Goal: Information Seeking & Learning: Learn about a topic

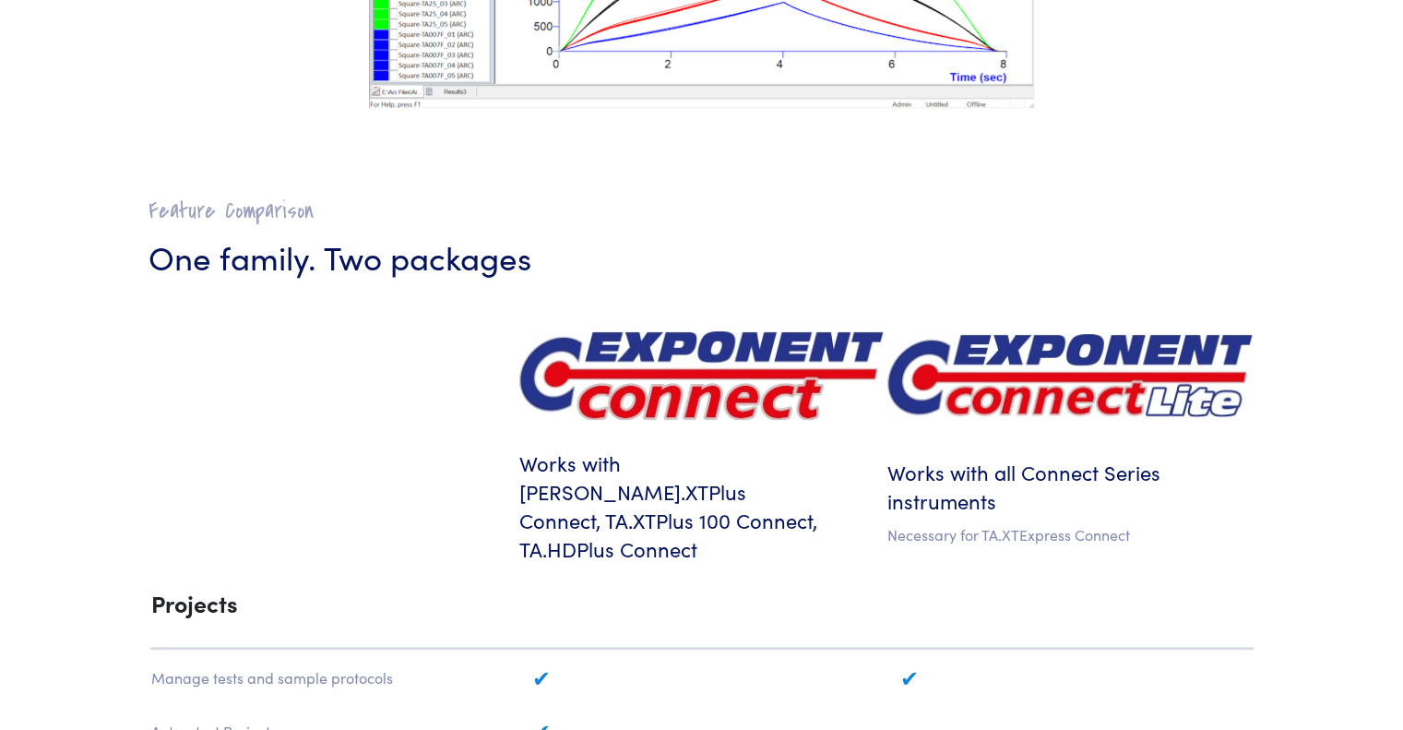
scroll to position [646, 0]
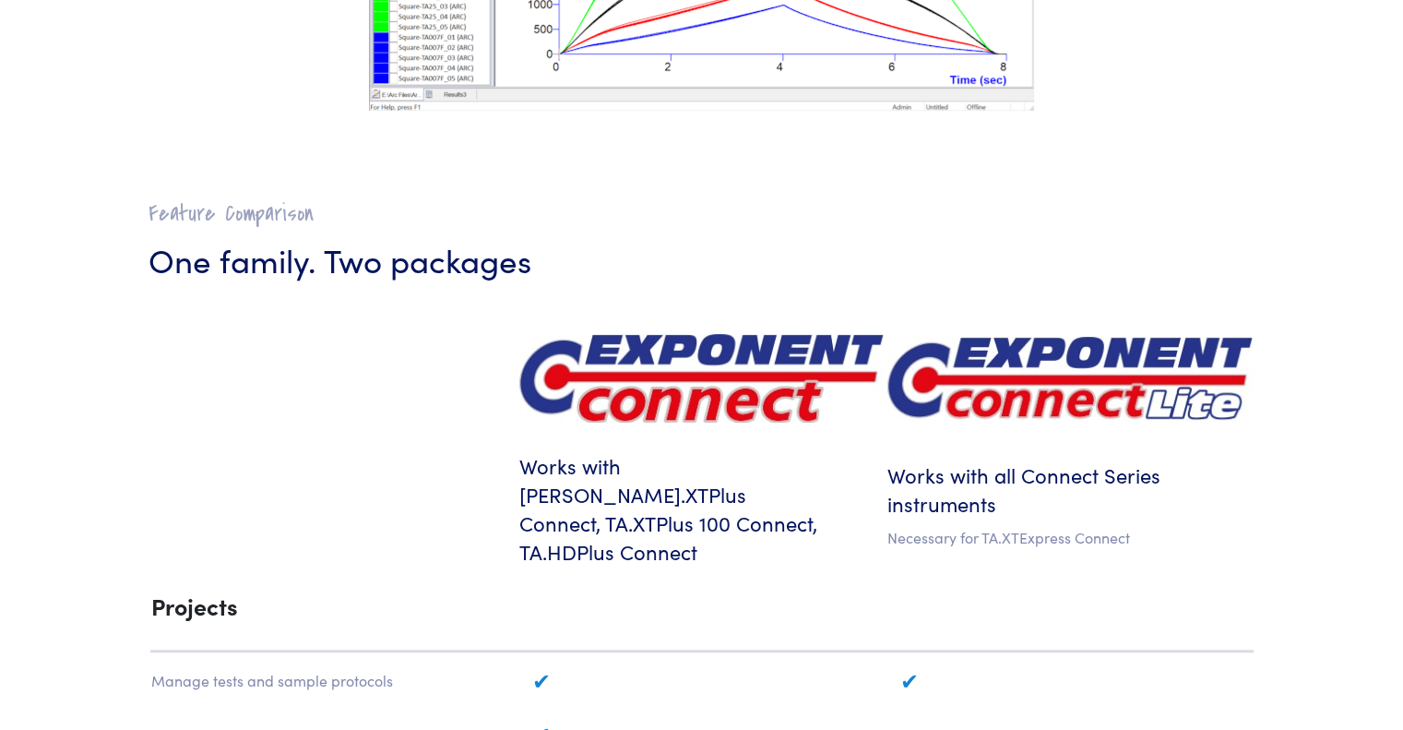
click at [686, 475] on h6 "Works with TA.XTPlus Connect, TA.XTPlus 100 Connect, TA.HDPlus Connect" at bounding box center [701, 508] width 364 height 113
click at [697, 373] on img at bounding box center [701, 378] width 364 height 89
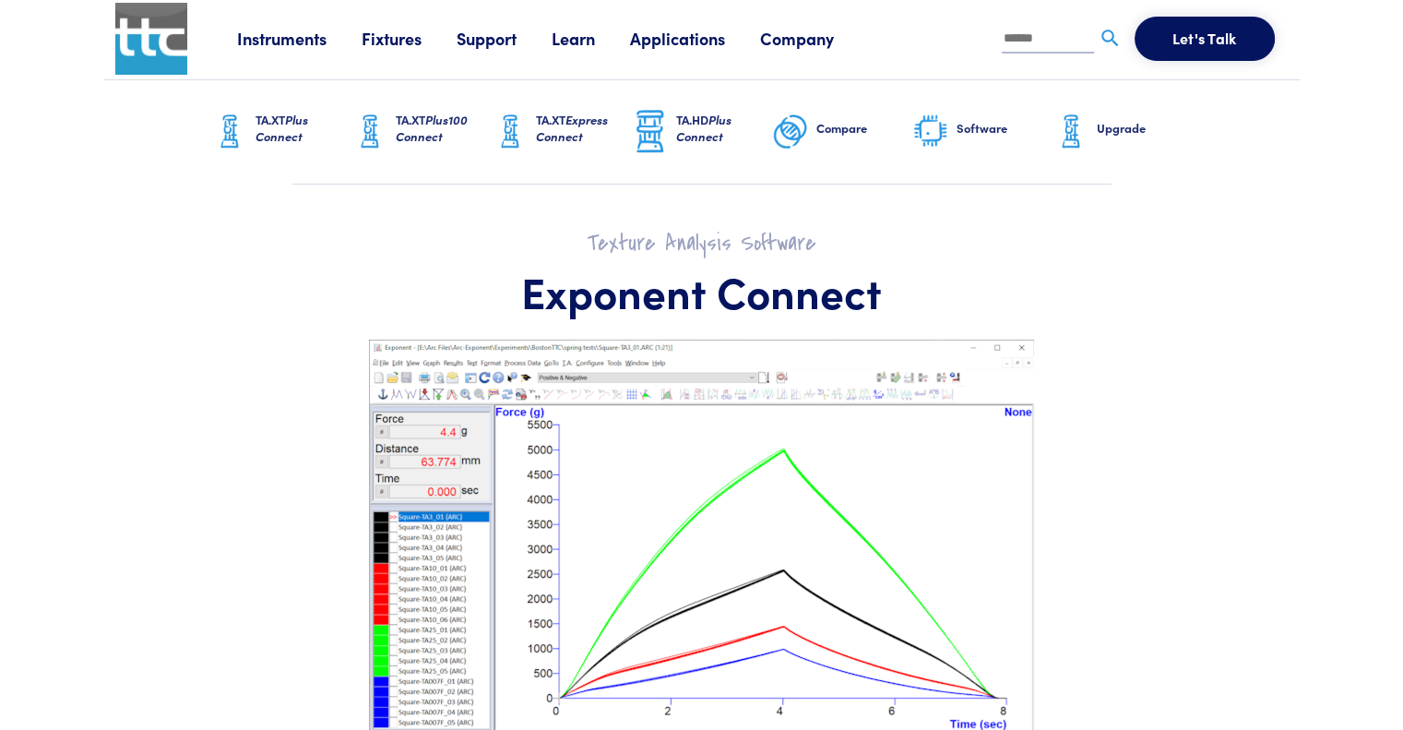
scroll to position [0, 0]
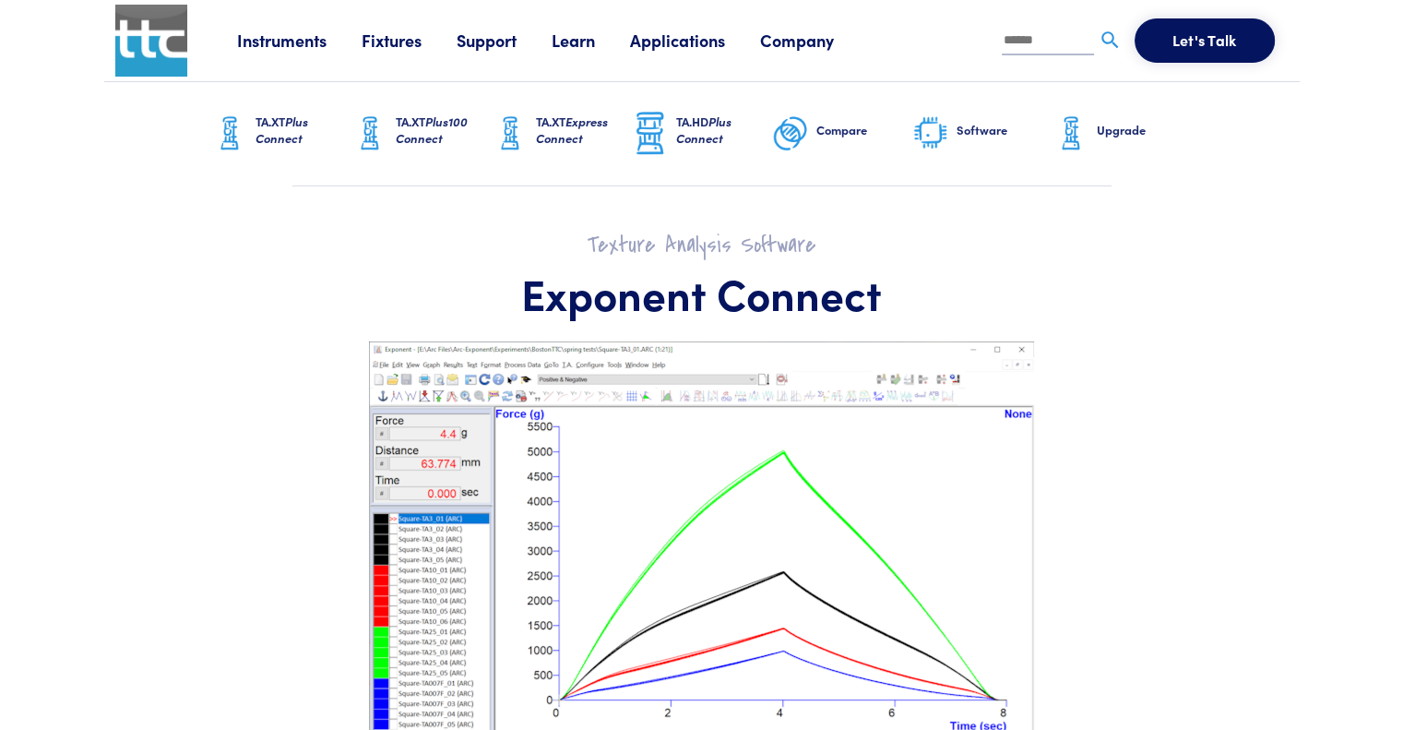
click at [290, 122] on span "Plus Connect" at bounding box center [282, 130] width 53 height 34
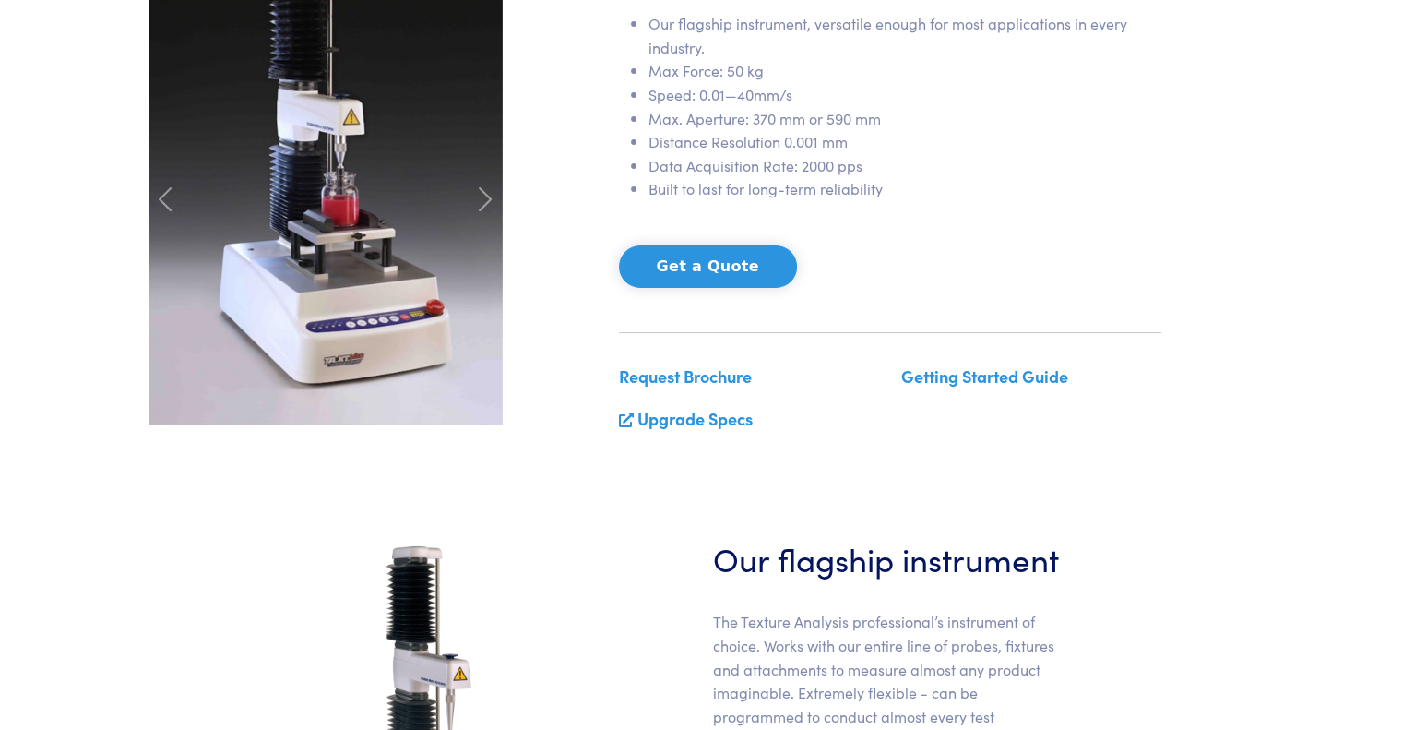
scroll to position [277, 0]
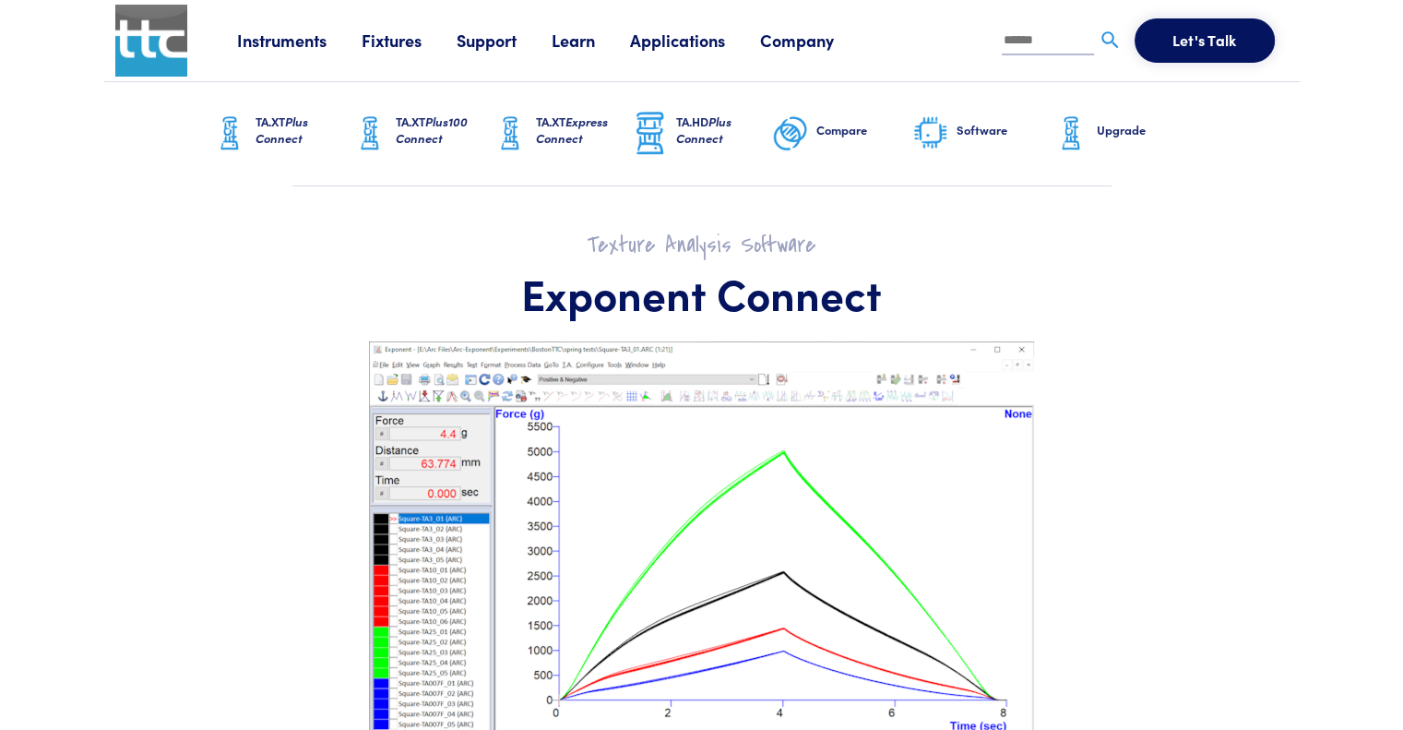
click at [989, 130] on h6 "Software" at bounding box center [1005, 130] width 96 height 17
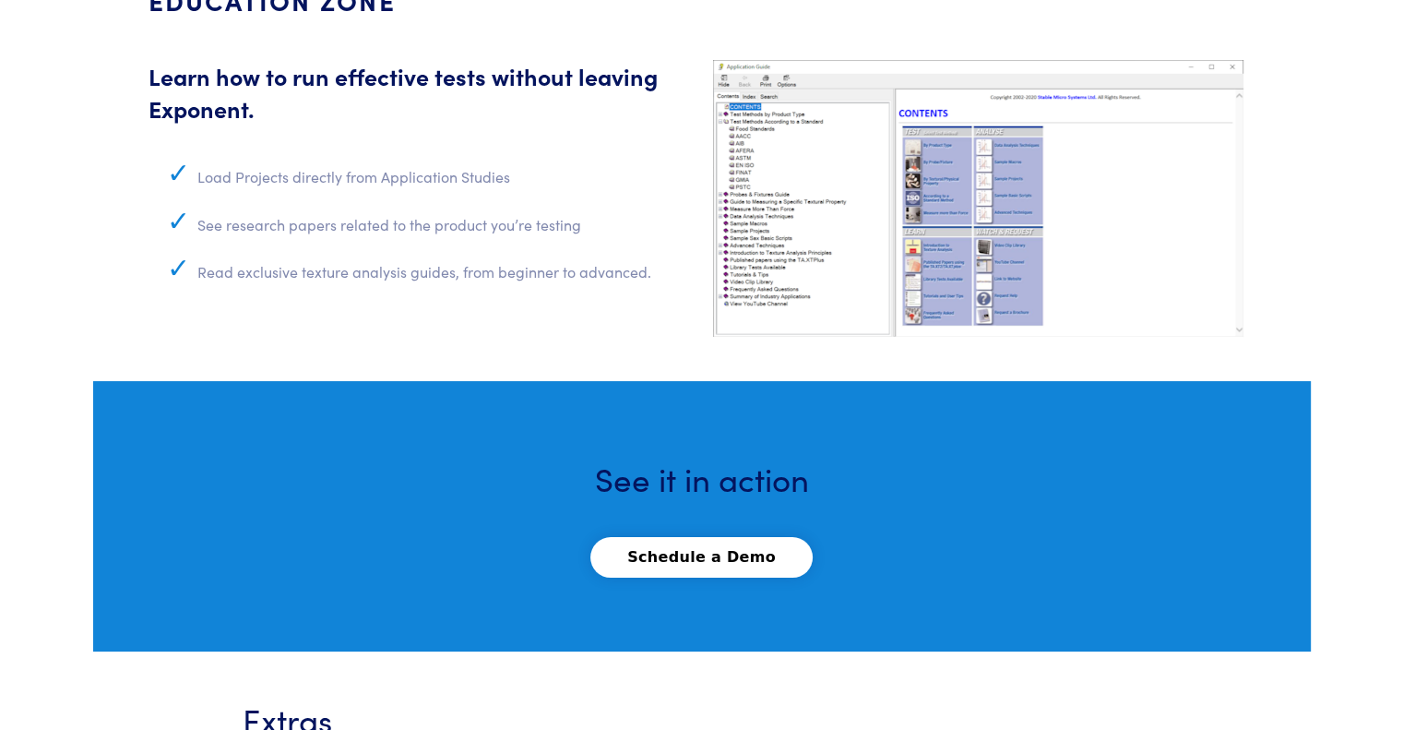
scroll to position [7012, 0]
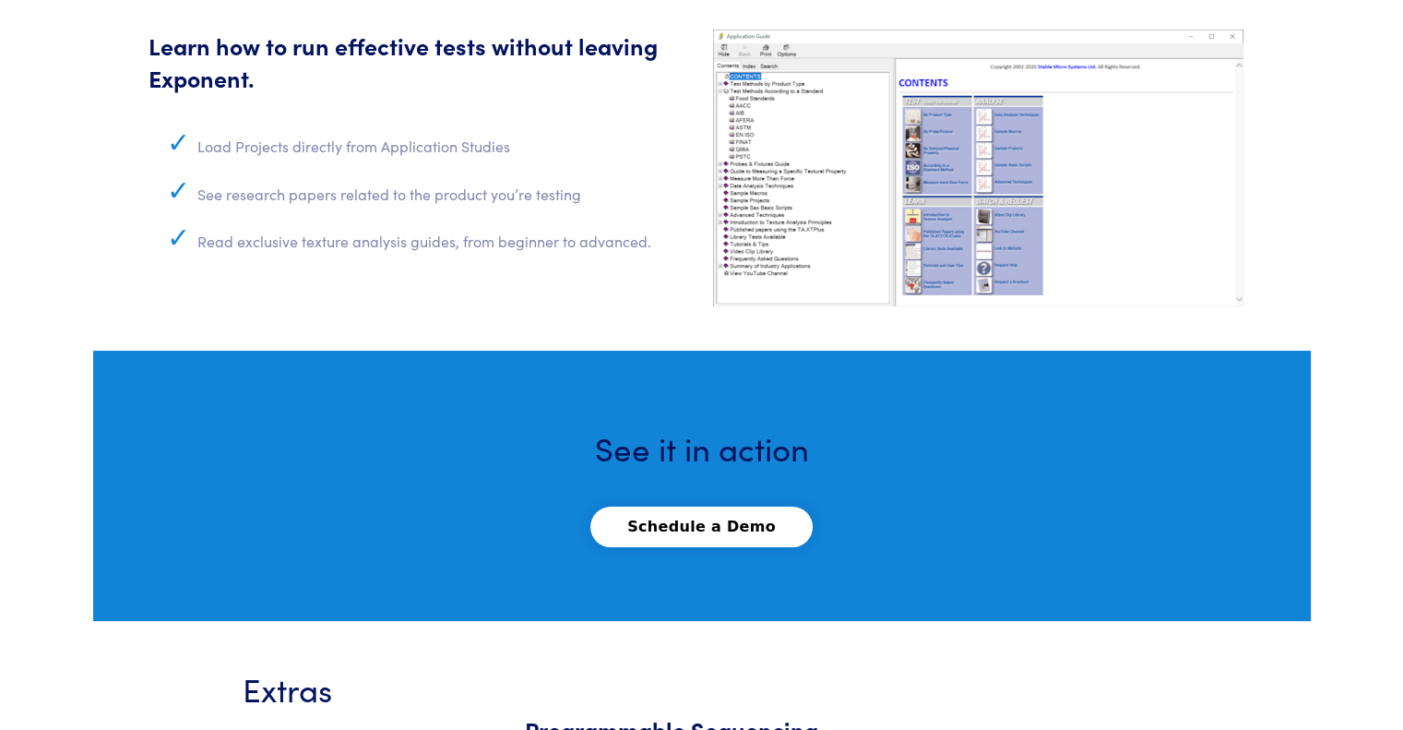
click at [941, 206] on img at bounding box center [978, 168] width 530 height 277
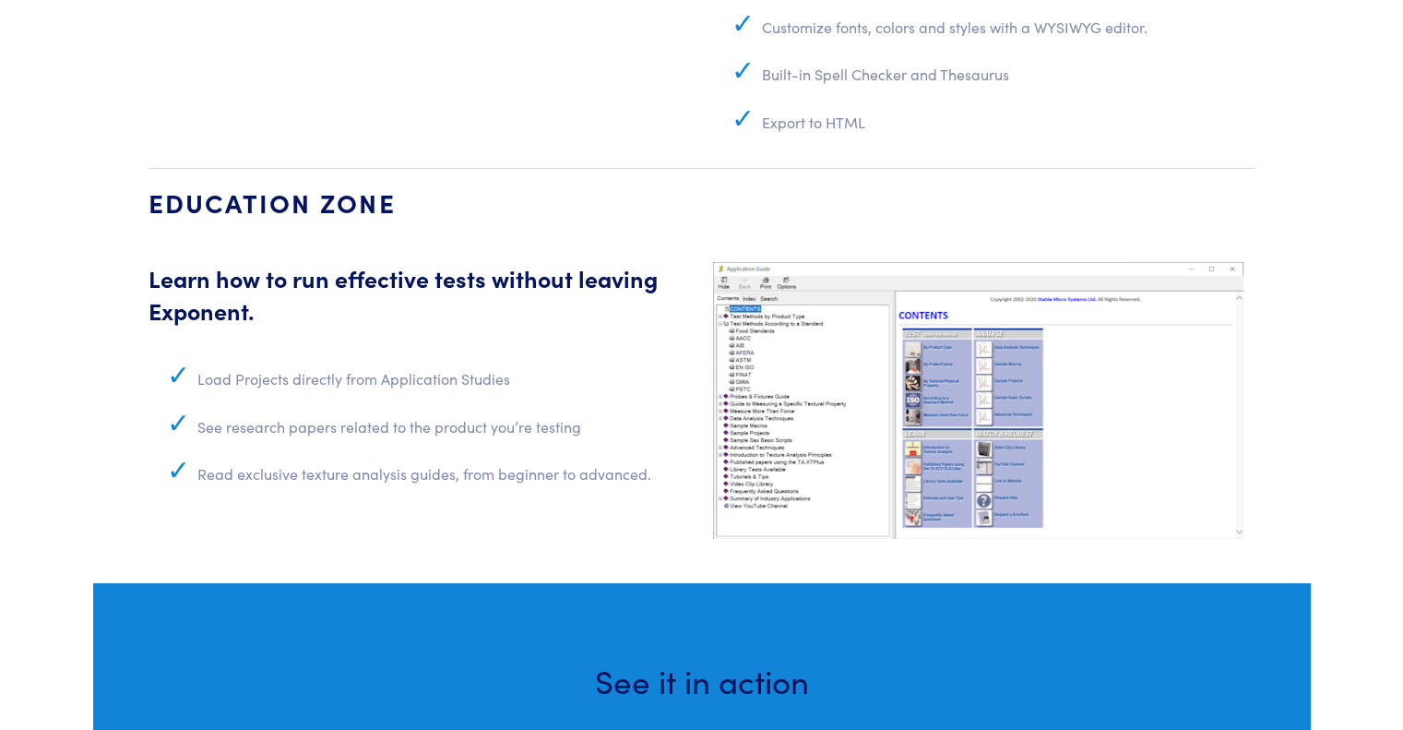
scroll to position [6735, 0]
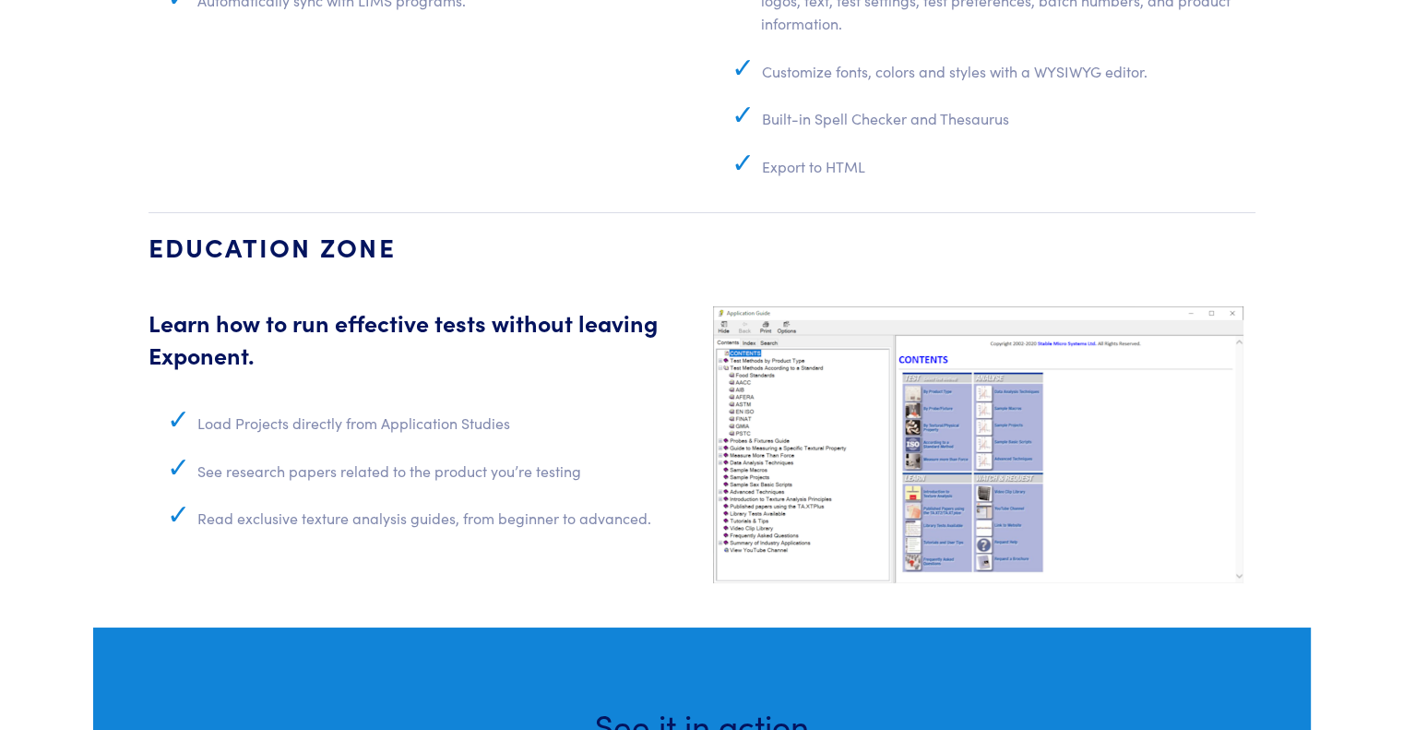
click at [221, 406] on li "Load Projects directly from Application Studies" at bounding box center [444, 430] width 495 height 48
click at [362, 406] on li "Load Projects directly from Application Studies" at bounding box center [444, 430] width 495 height 48
click at [345, 454] on li "See research papers related to the product you’re testing" at bounding box center [444, 478] width 495 height 48
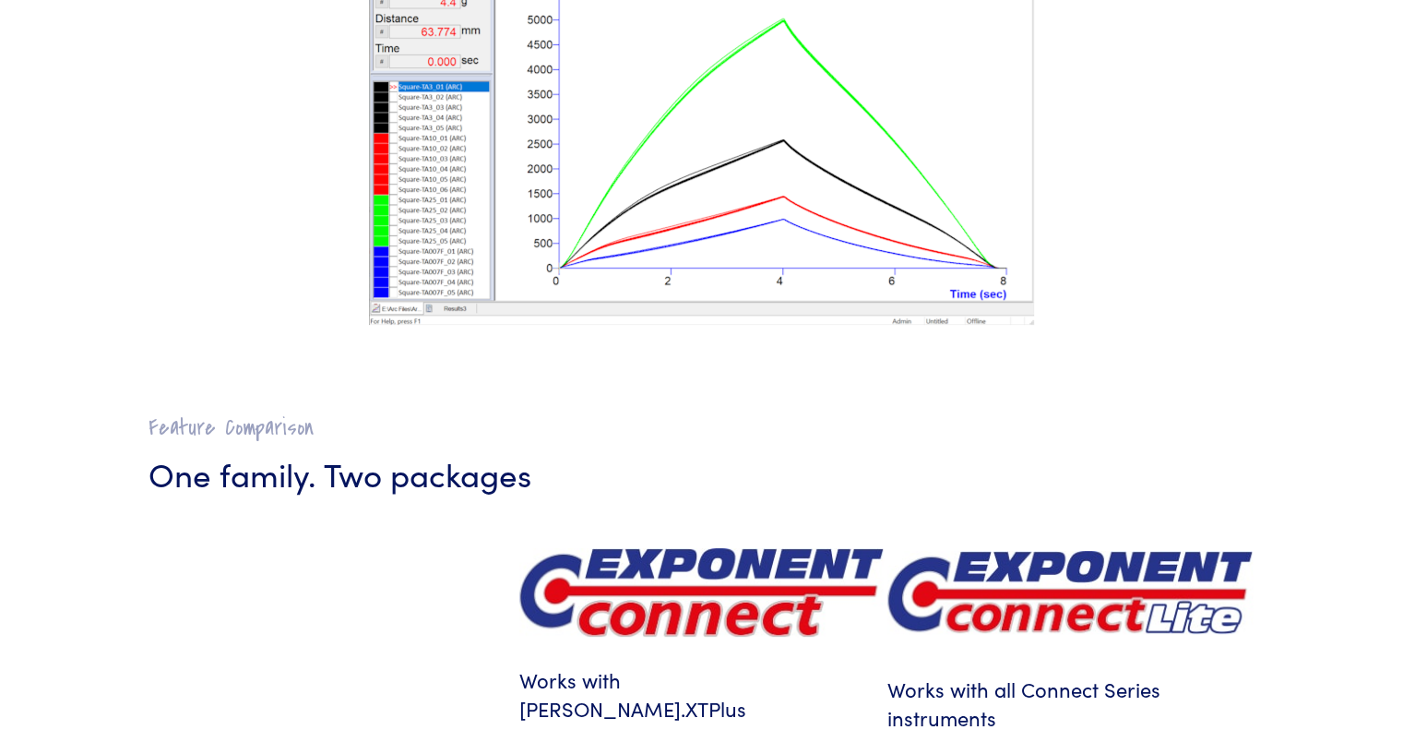
scroll to position [0, 0]
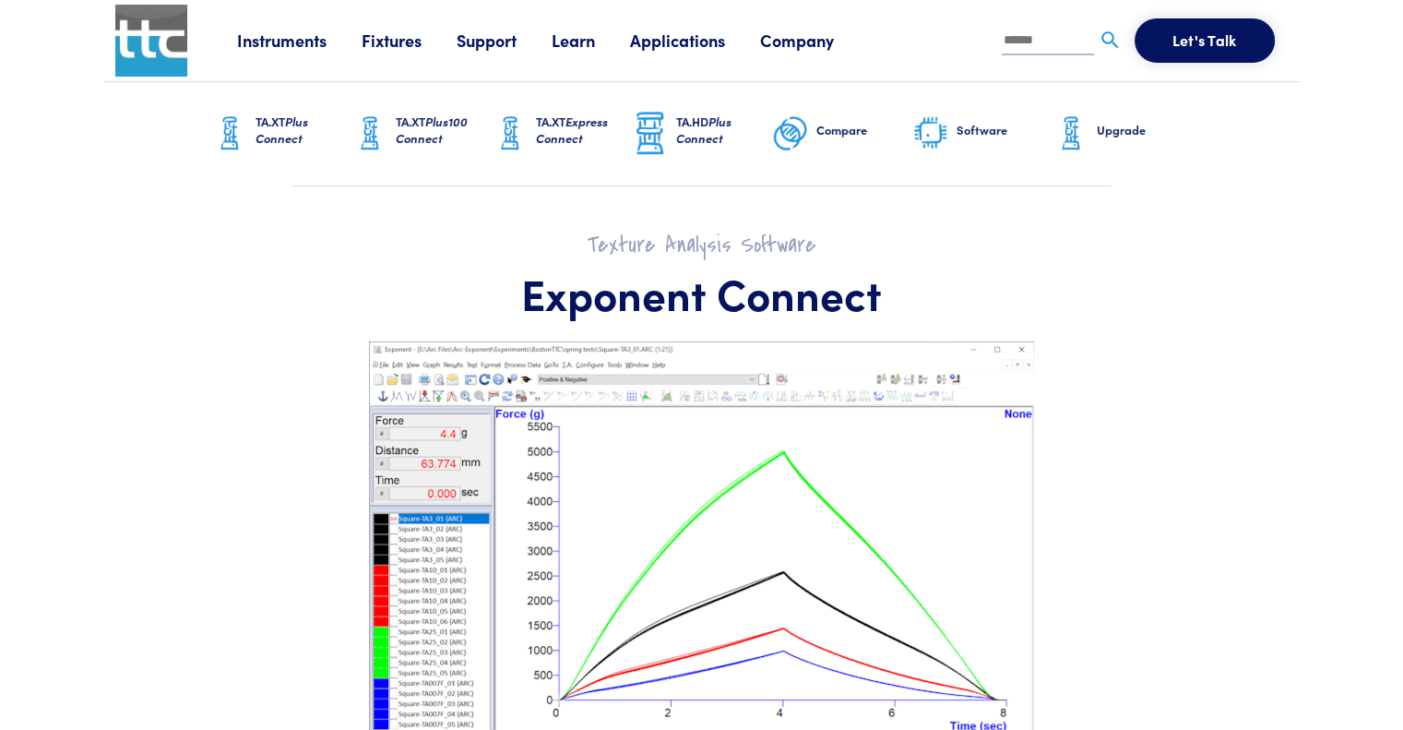
click at [841, 140] on link "Compare" at bounding box center [842, 133] width 140 height 103
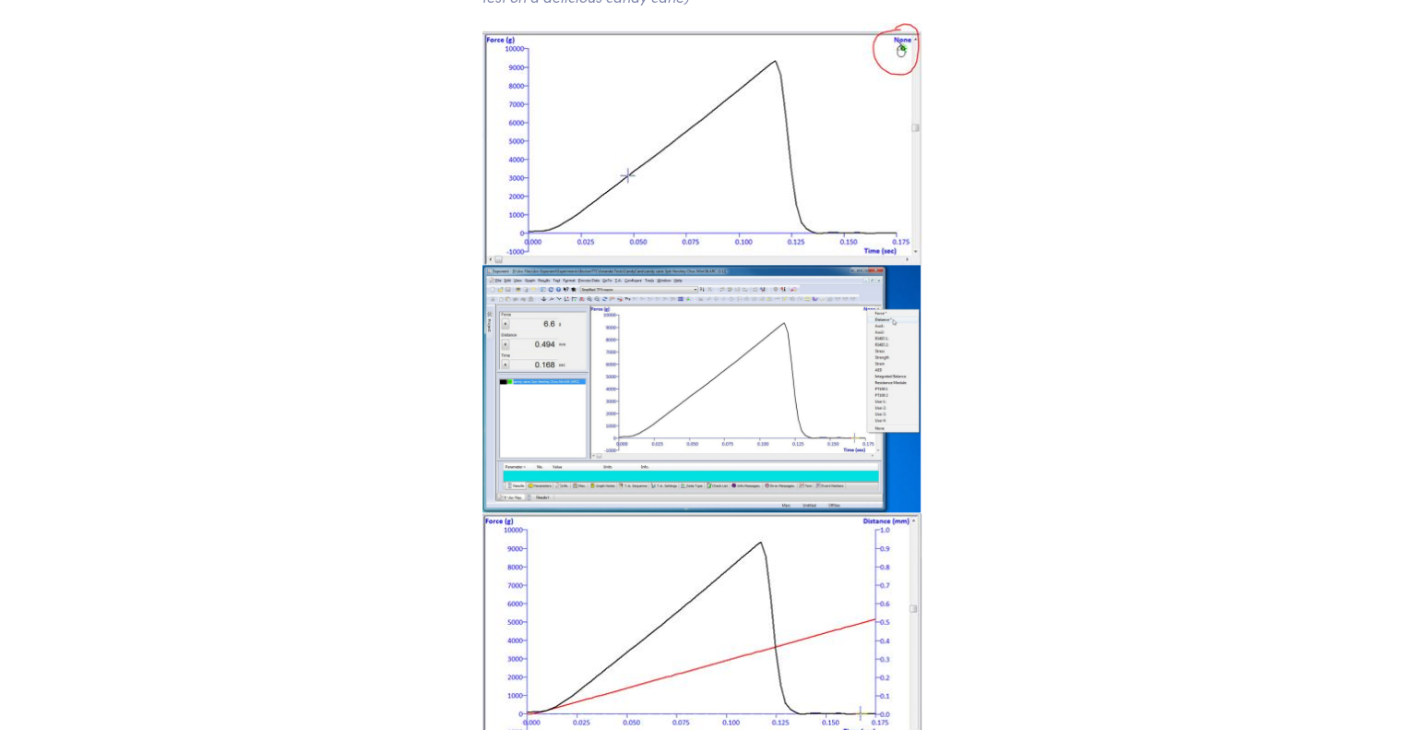
scroll to position [2214, 0]
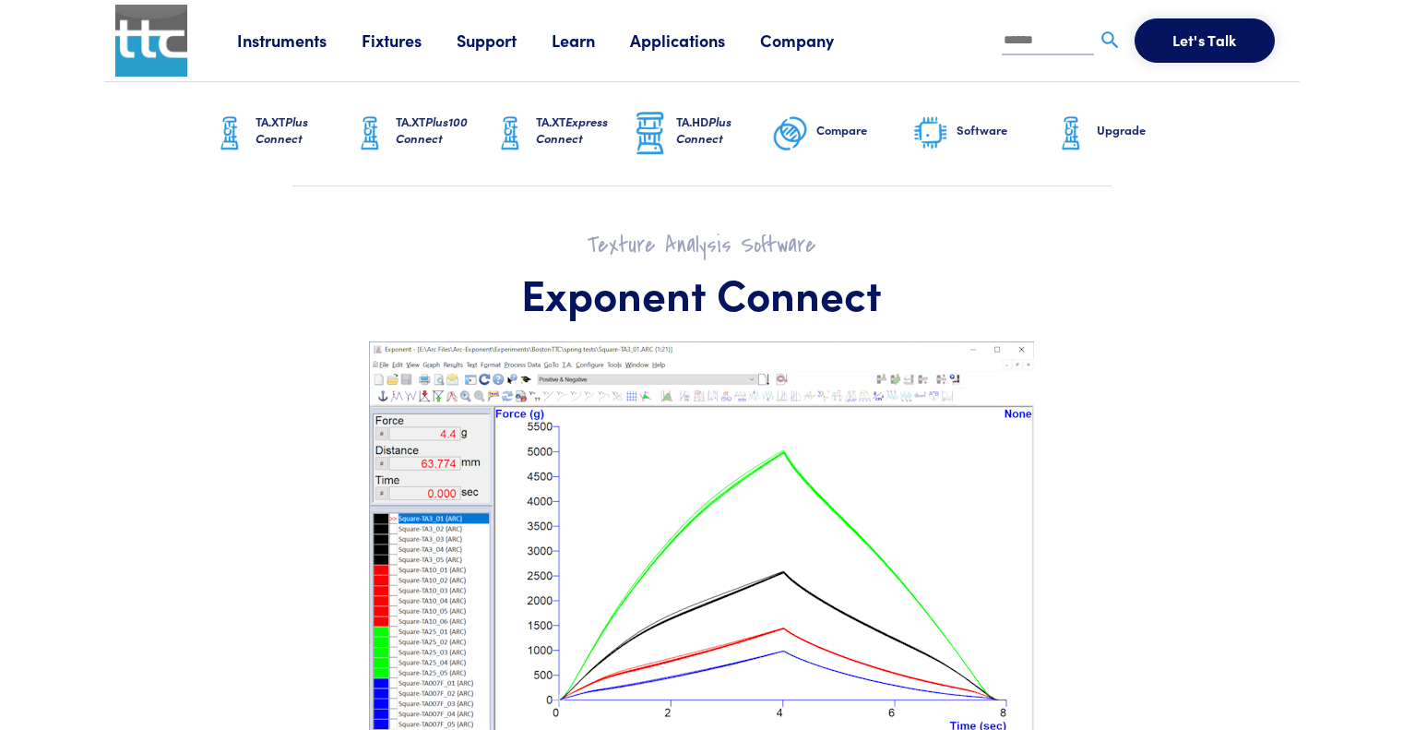
scroll to position [461, 0]
